Goal: Task Accomplishment & Management: Use online tool/utility

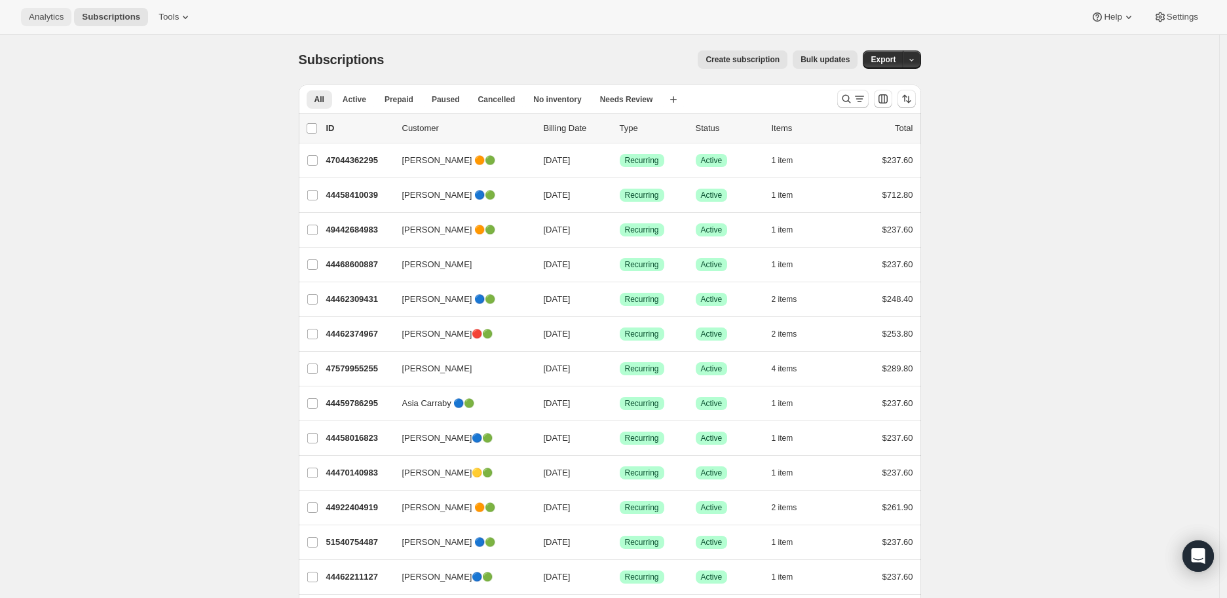
click at [43, 16] on span "Analytics" at bounding box center [46, 17] width 35 height 10
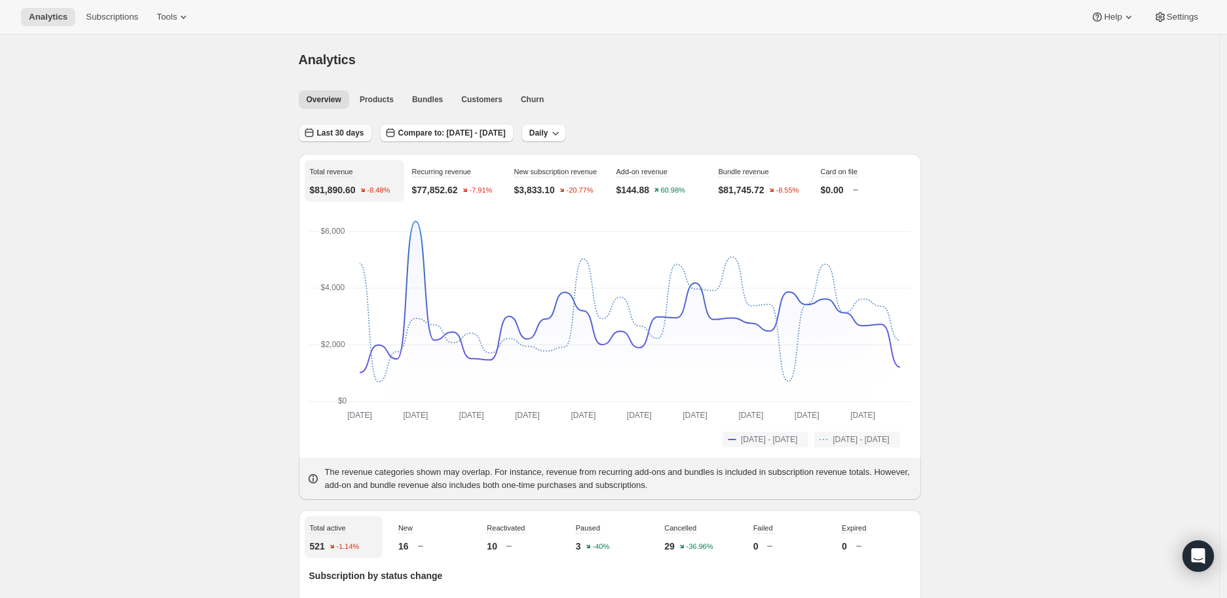
click at [336, 131] on span "Last 30 days" at bounding box center [340, 133] width 47 height 10
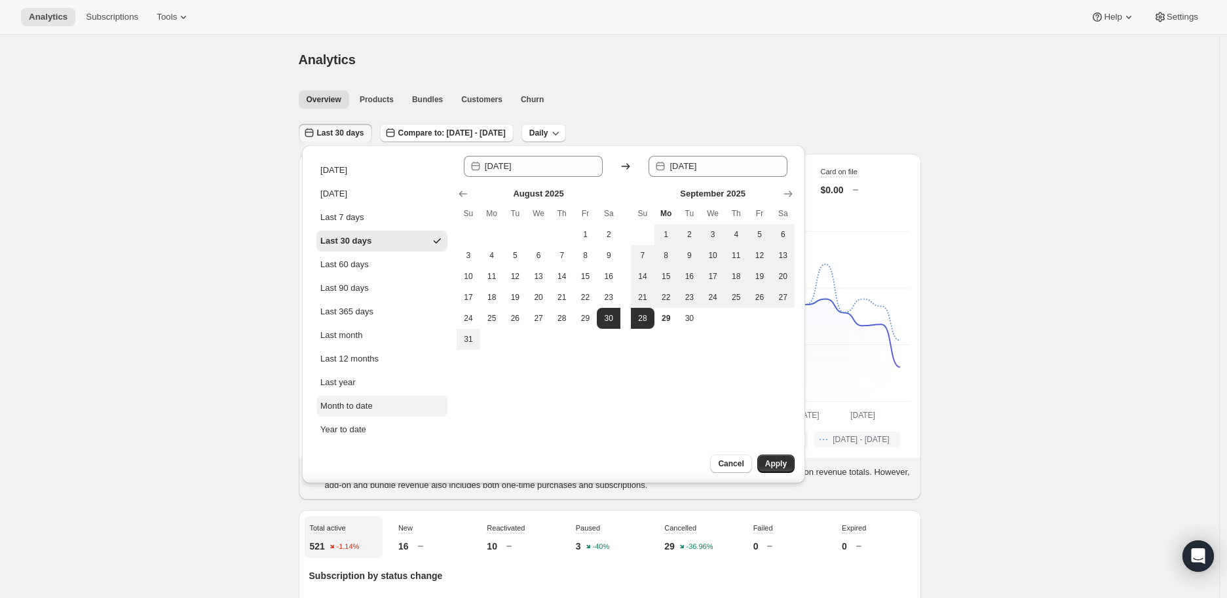
click at [343, 407] on div "Month to date" at bounding box center [346, 406] width 52 height 13
type input "[DATE]"
click at [775, 459] on span "Apply" at bounding box center [776, 464] width 22 height 10
